Goal: Task Accomplishment & Management: Manage account settings

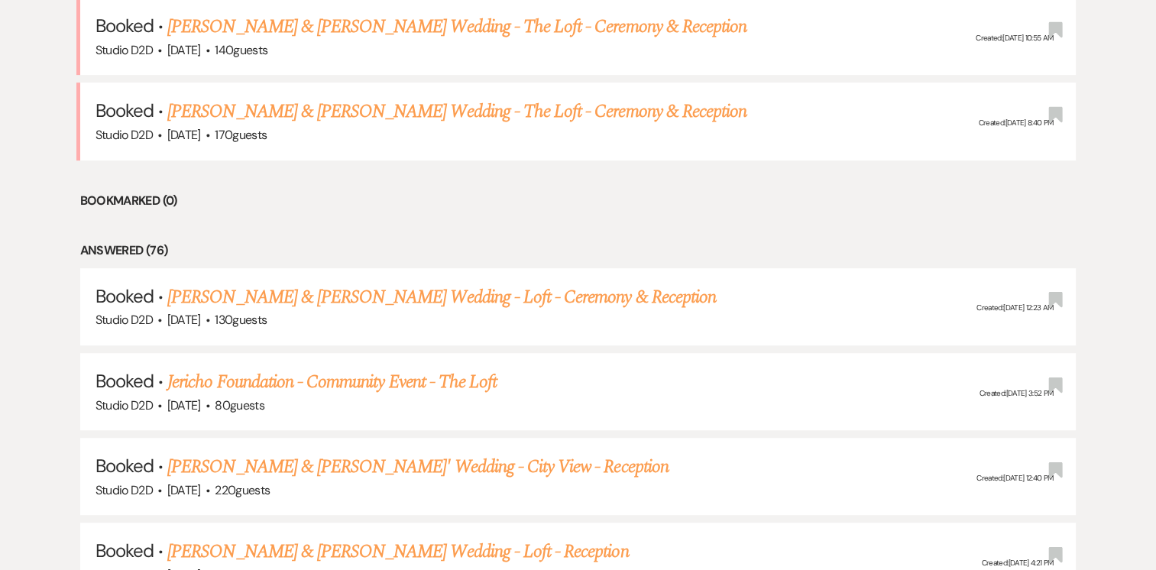
scroll to position [840, 0]
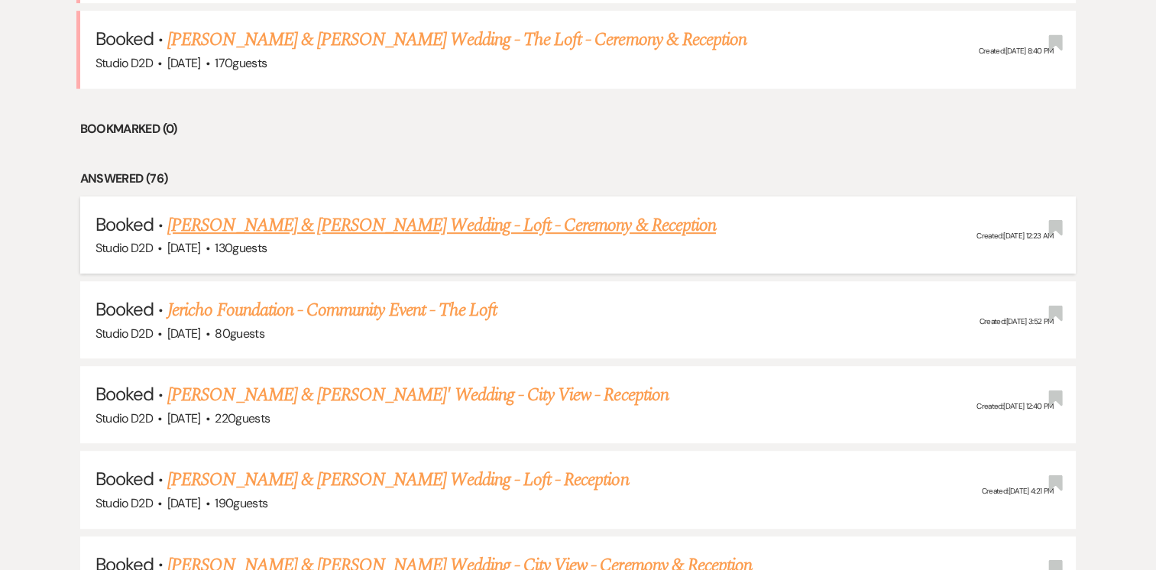
click at [219, 225] on link "[PERSON_NAME] & [PERSON_NAME] Wedding - Loft - Ceremony & Reception" at bounding box center [441, 226] width 549 height 28
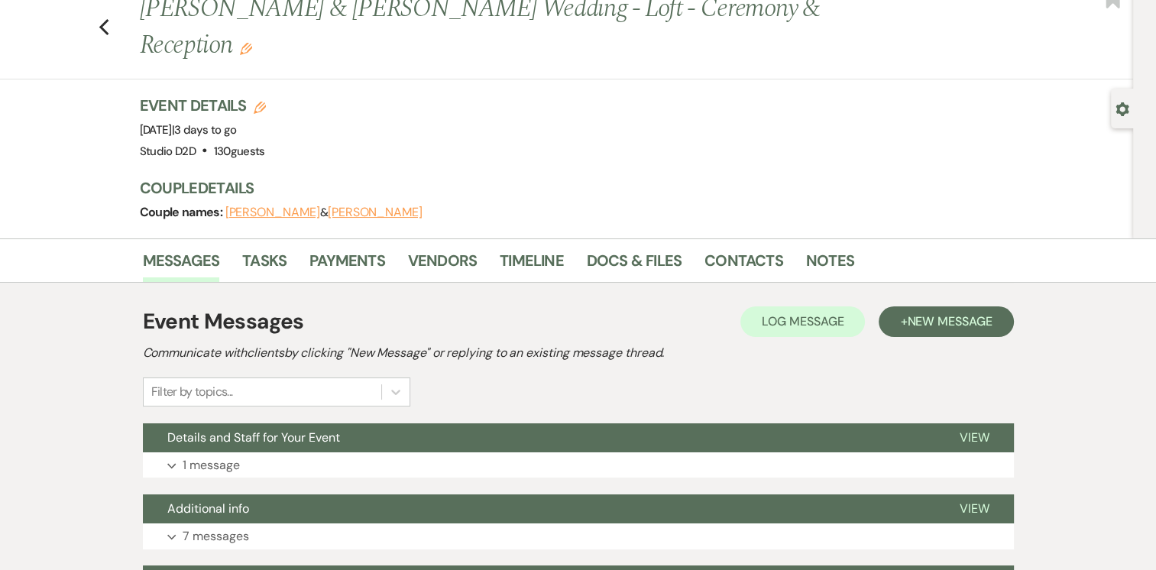
scroll to position [76, 0]
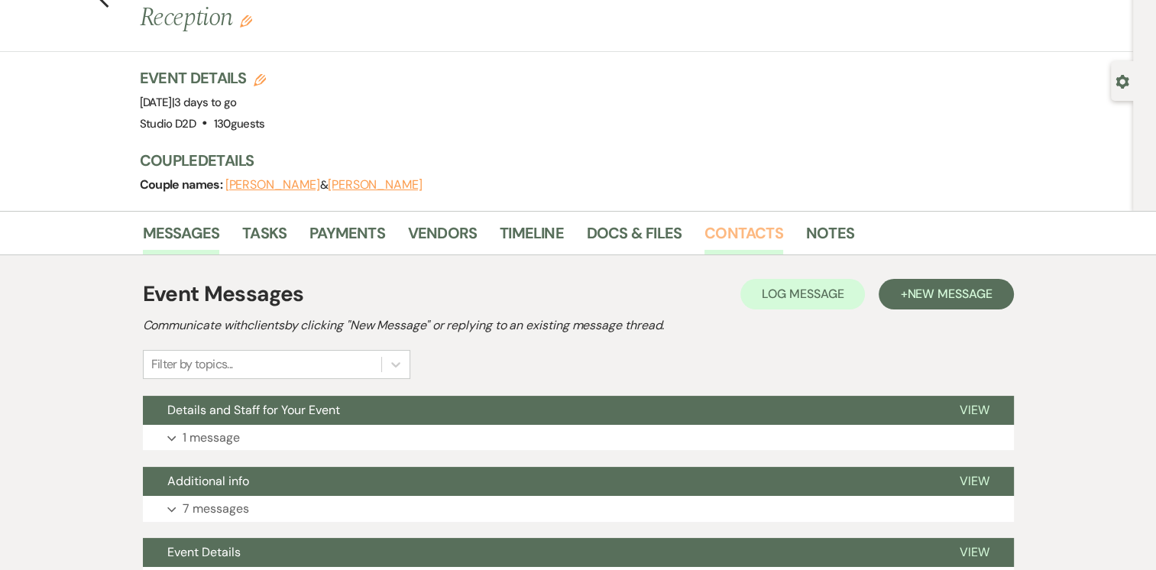
click at [752, 232] on link "Contacts" at bounding box center [743, 238] width 79 height 34
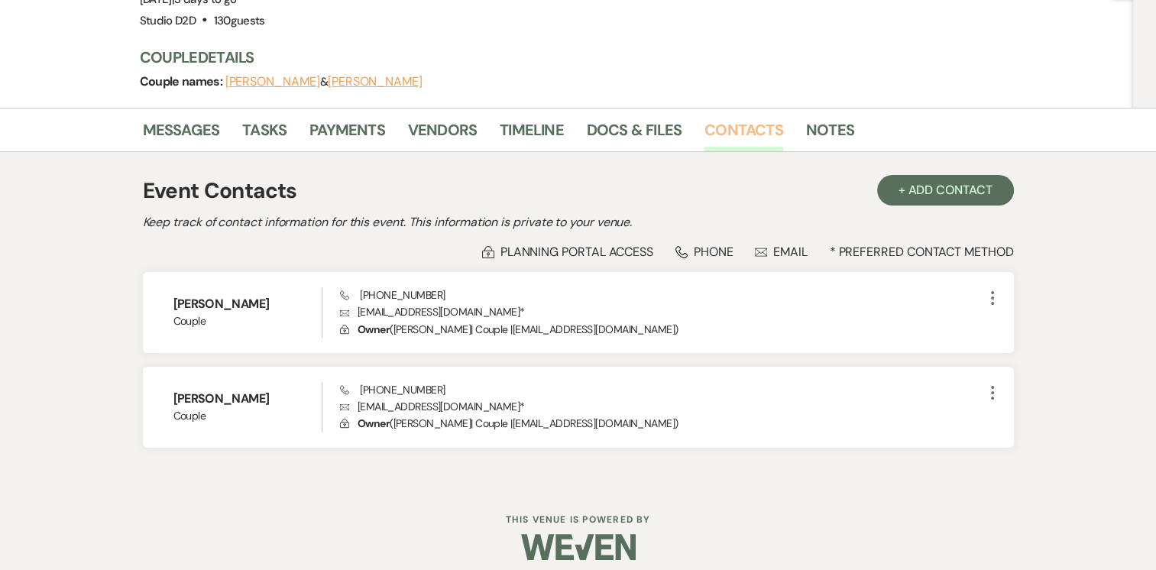
scroll to position [191, 0]
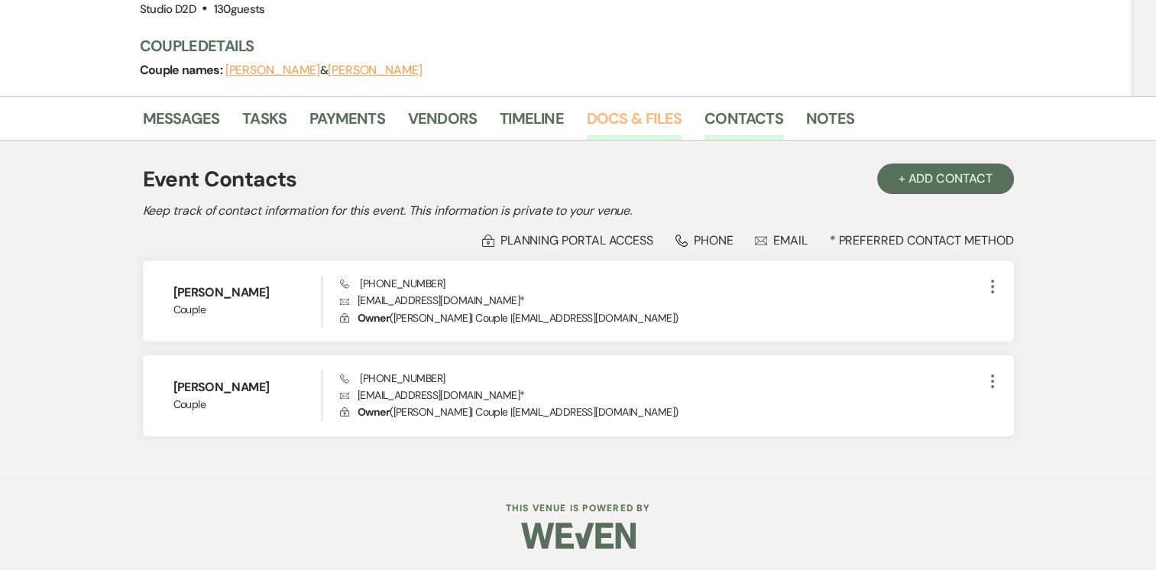
click at [624, 118] on link "Docs & Files" at bounding box center [634, 123] width 95 height 34
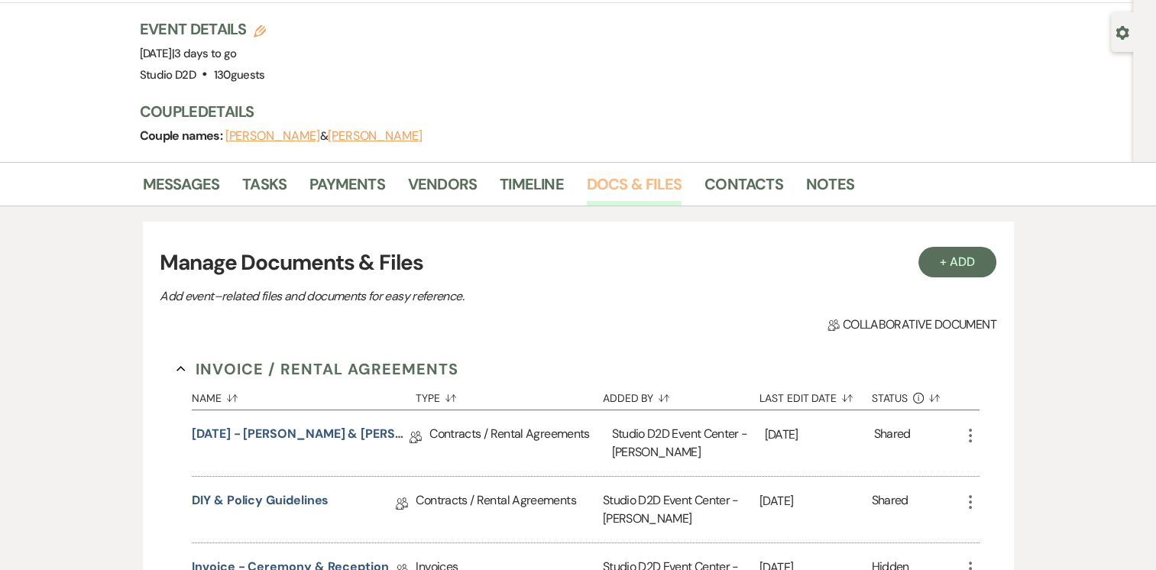
scroll to position [115, 0]
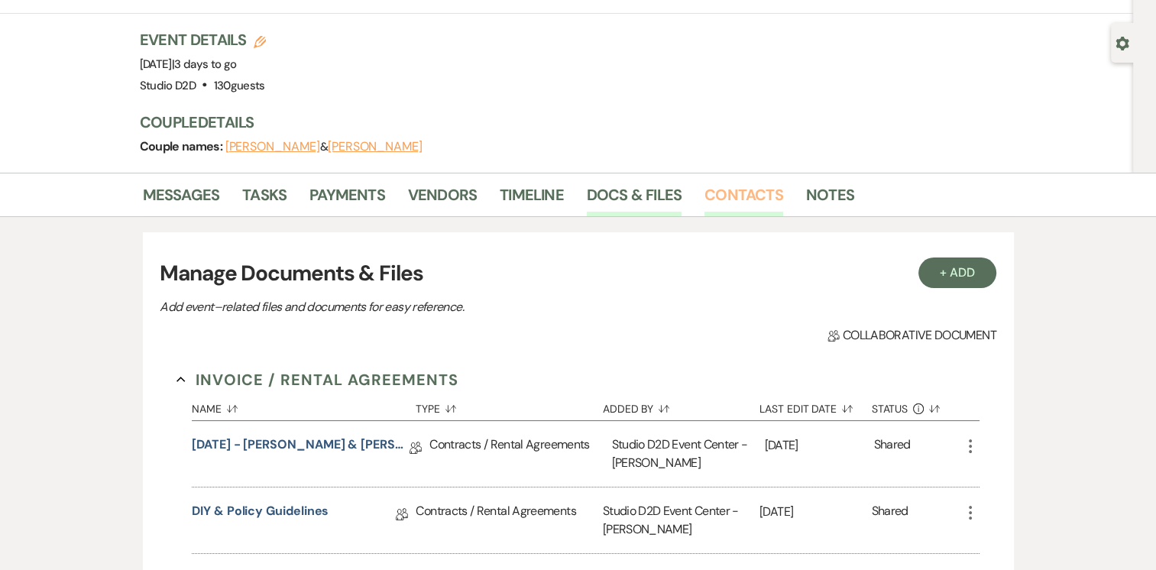
click at [748, 199] on link "Contacts" at bounding box center [743, 200] width 79 height 34
